Goal: Transaction & Acquisition: Obtain resource

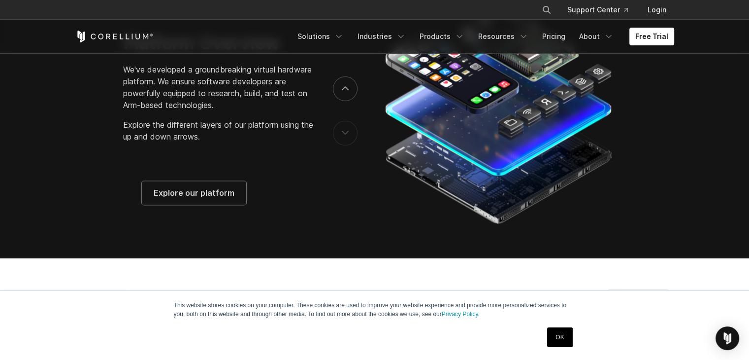
scroll to position [452, 0]
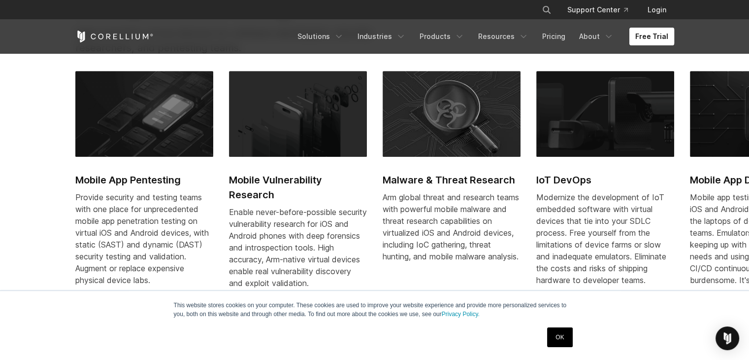
click at [656, 30] on link "Free Trial" at bounding box center [652, 37] width 45 height 18
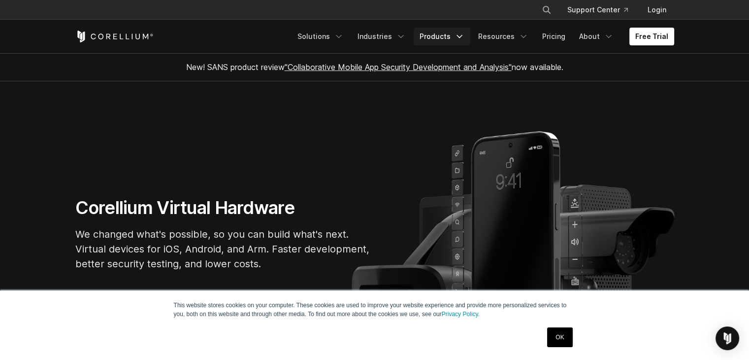
click at [458, 32] on link "Products" at bounding box center [442, 37] width 57 height 18
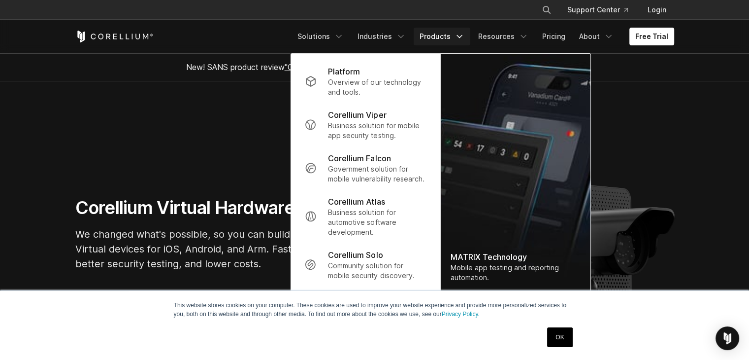
click at [458, 32] on link "Products" at bounding box center [442, 37] width 57 height 18
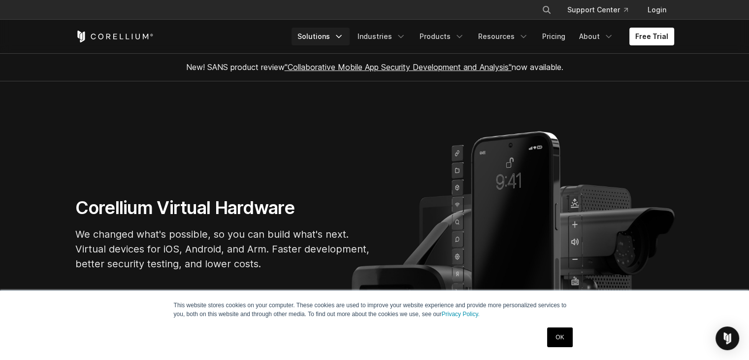
click at [344, 33] on icon "Navigation Menu" at bounding box center [339, 37] width 10 height 10
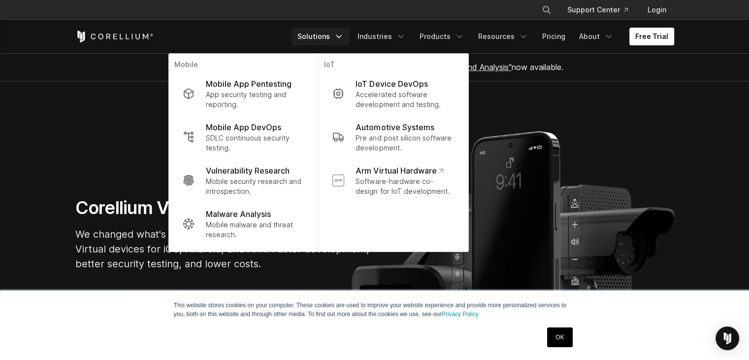
click at [344, 33] on icon "Navigation Menu" at bounding box center [339, 37] width 10 height 10
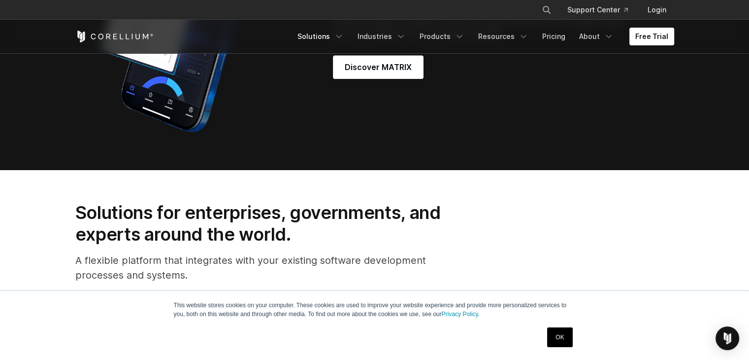
scroll to position [1016, 0]
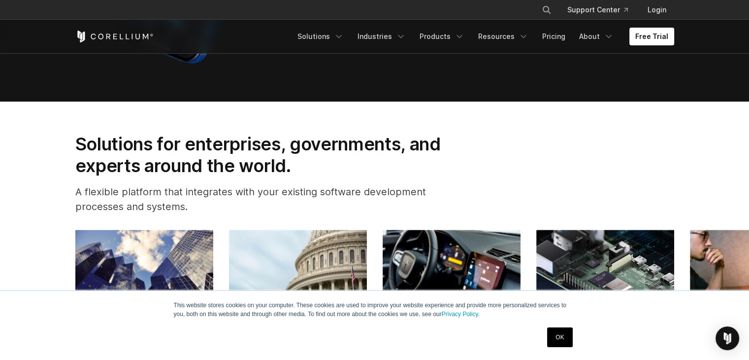
click at [554, 335] on link "OK" at bounding box center [559, 337] width 25 height 20
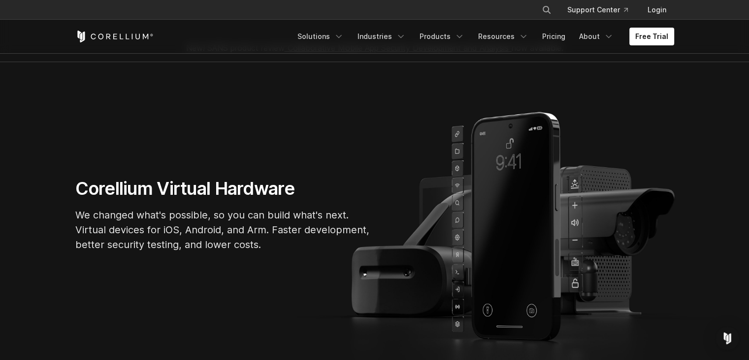
scroll to position [0, 0]
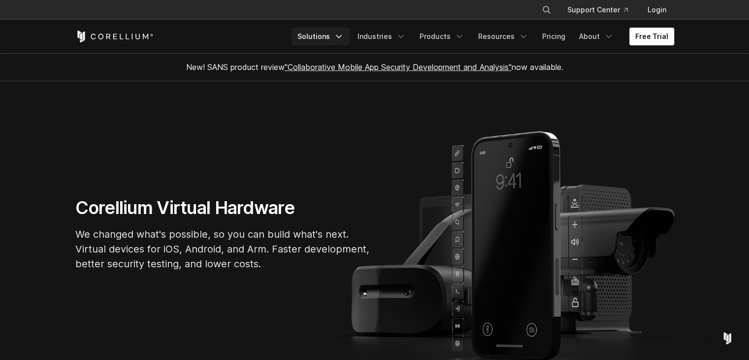
click at [344, 29] on link "Solutions" at bounding box center [321, 37] width 58 height 18
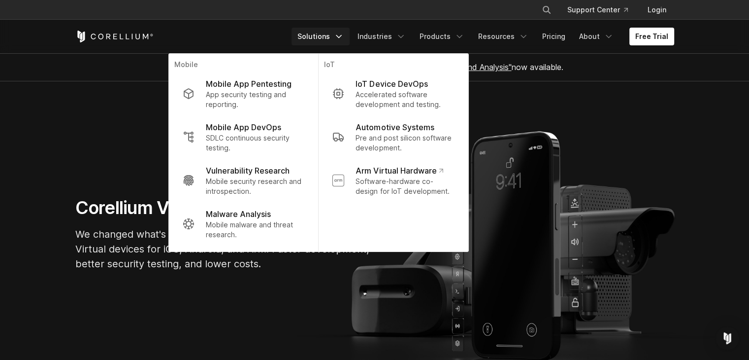
click at [96, 98] on section "Corellium Virtual Hardware We changed what's possible, so you can build what's …" at bounding box center [374, 237] width 749 height 313
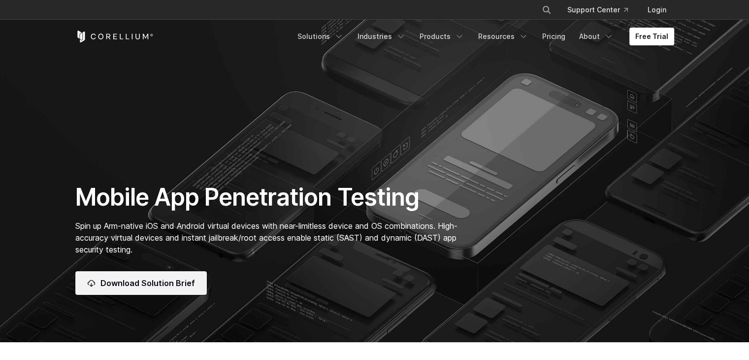
click at [176, 278] on span "Download Solution Brief" at bounding box center [148, 283] width 95 height 12
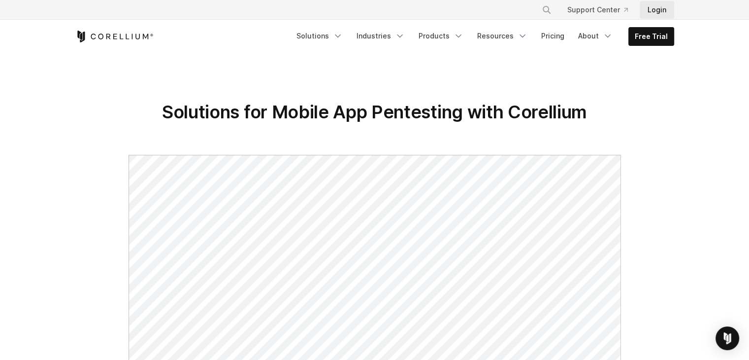
click at [660, 10] on link "Login" at bounding box center [657, 10] width 34 height 18
